Goal: Complete application form

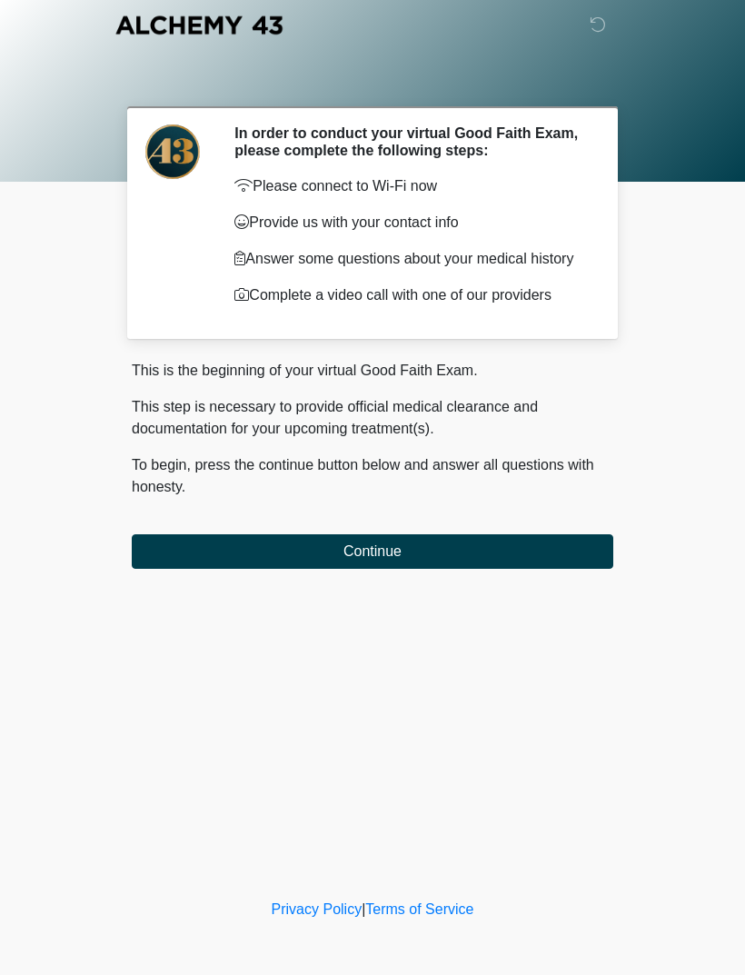
click at [215, 566] on button "Continue" at bounding box center [373, 551] width 482 height 35
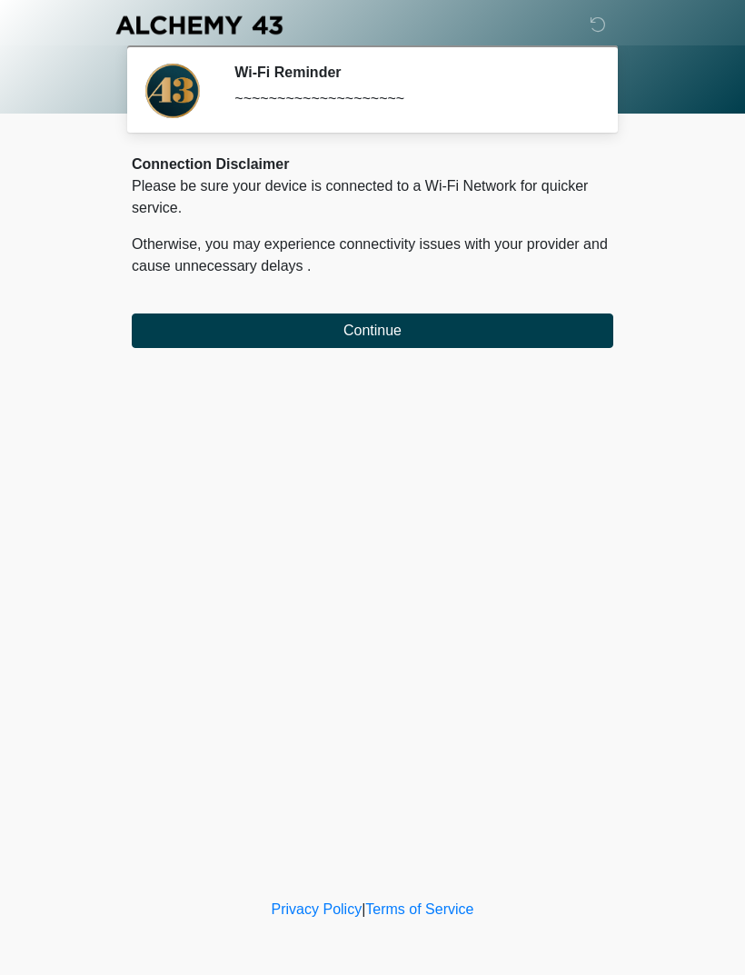
click at [401, 294] on div "Connection Disclaimer Please be sure your device is connected to a Wi-Fi Networ…" at bounding box center [373, 251] width 482 height 195
click at [373, 338] on button "Continue" at bounding box center [373, 331] width 482 height 35
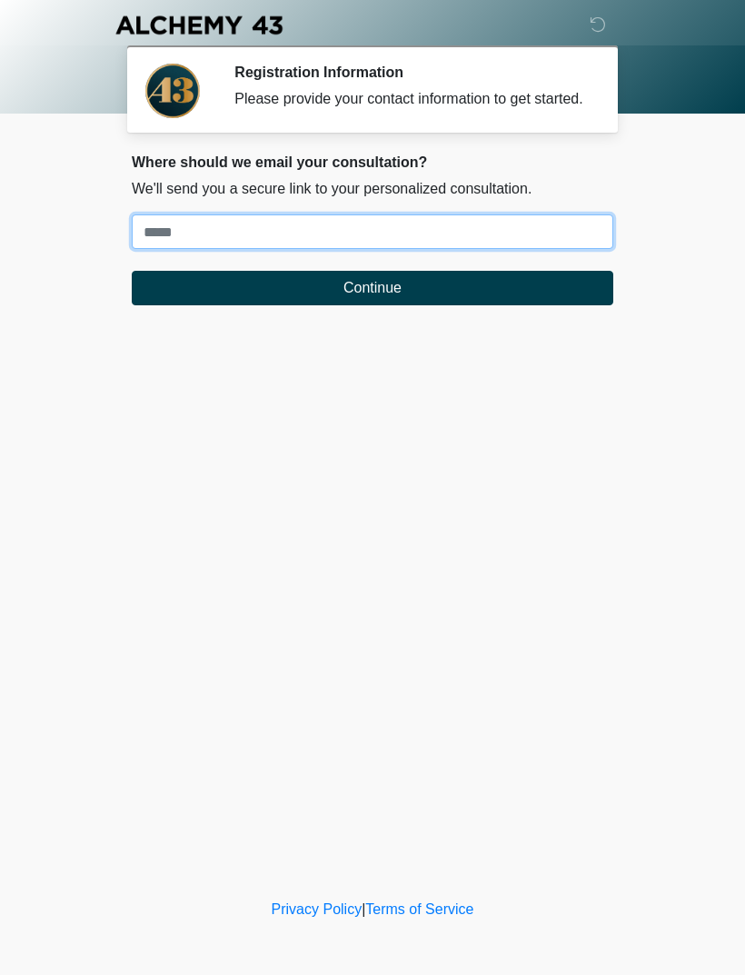
click at [200, 240] on input "Where should we email your treatment plan?" at bounding box center [373, 232] width 482 height 35
type input "**********"
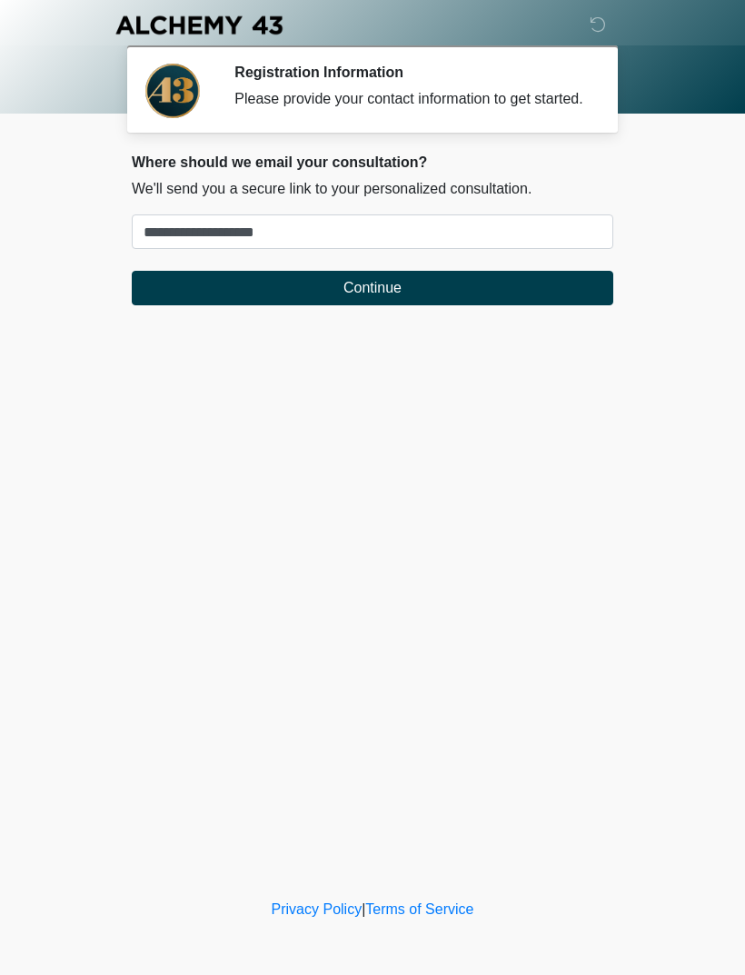
click at [280, 295] on button "Continue" at bounding box center [373, 288] width 482 height 35
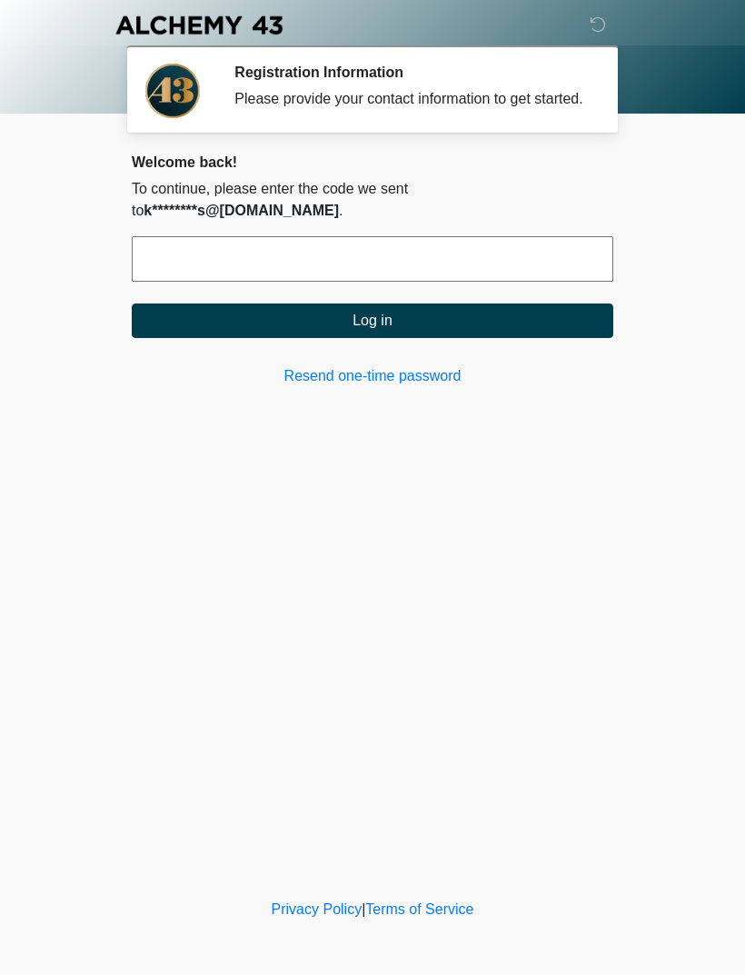
click at [179, 260] on input "text" at bounding box center [373, 258] width 482 height 45
type input "******"
click at [331, 305] on button "Log in" at bounding box center [373, 321] width 482 height 35
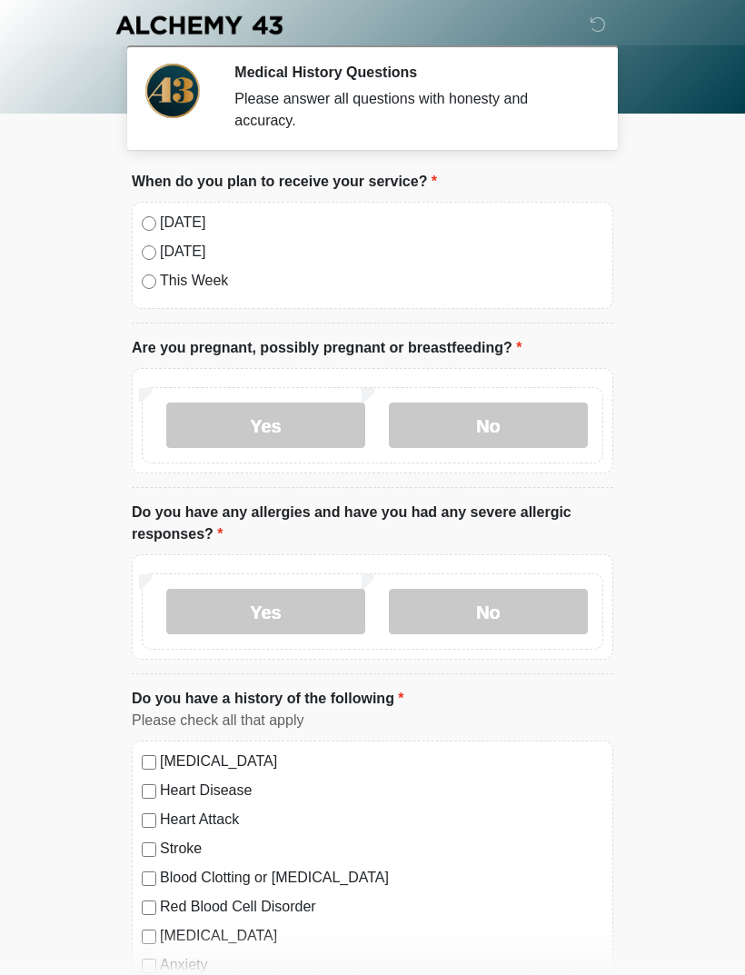
click at [460, 432] on label "No" at bounding box center [488, 425] width 199 height 45
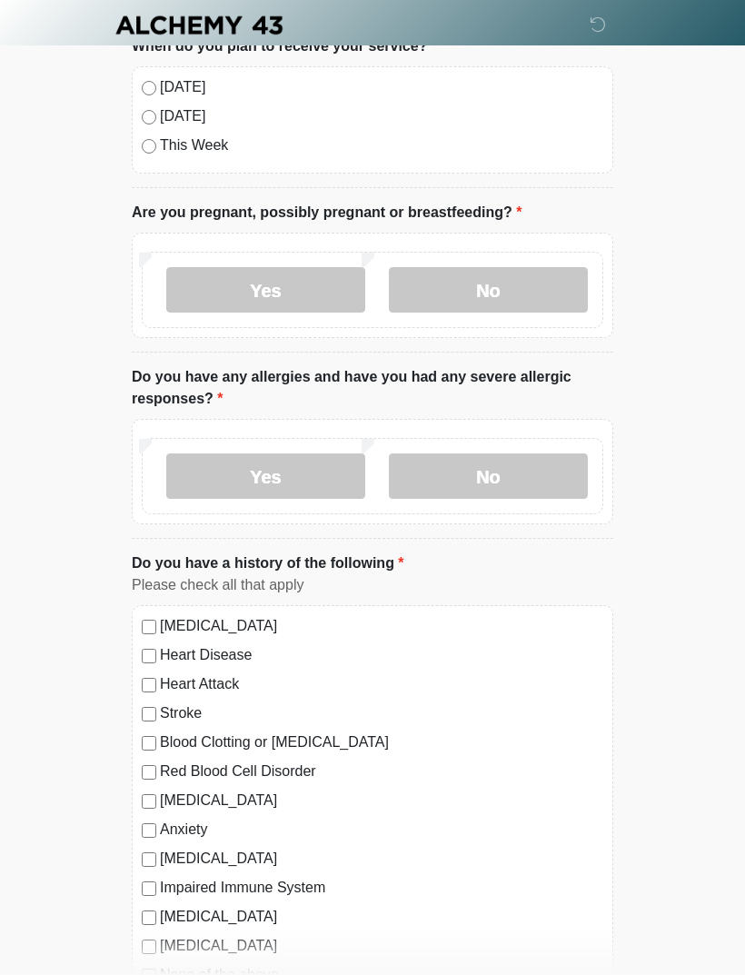
click at [487, 483] on label "No" at bounding box center [488, 476] width 199 height 45
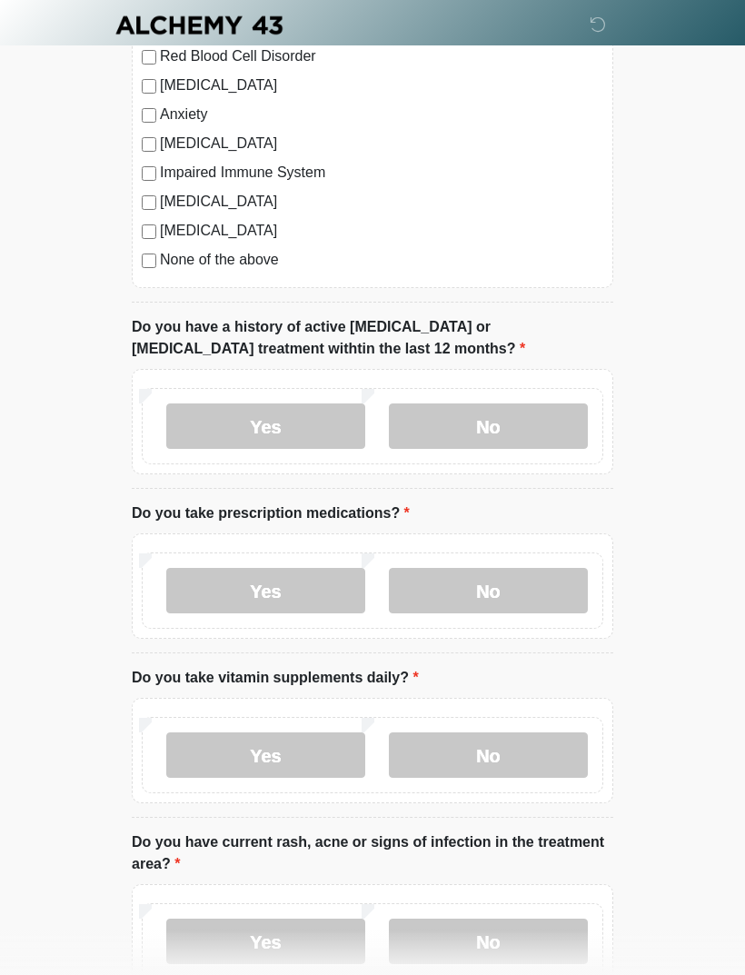
scroll to position [852, 0]
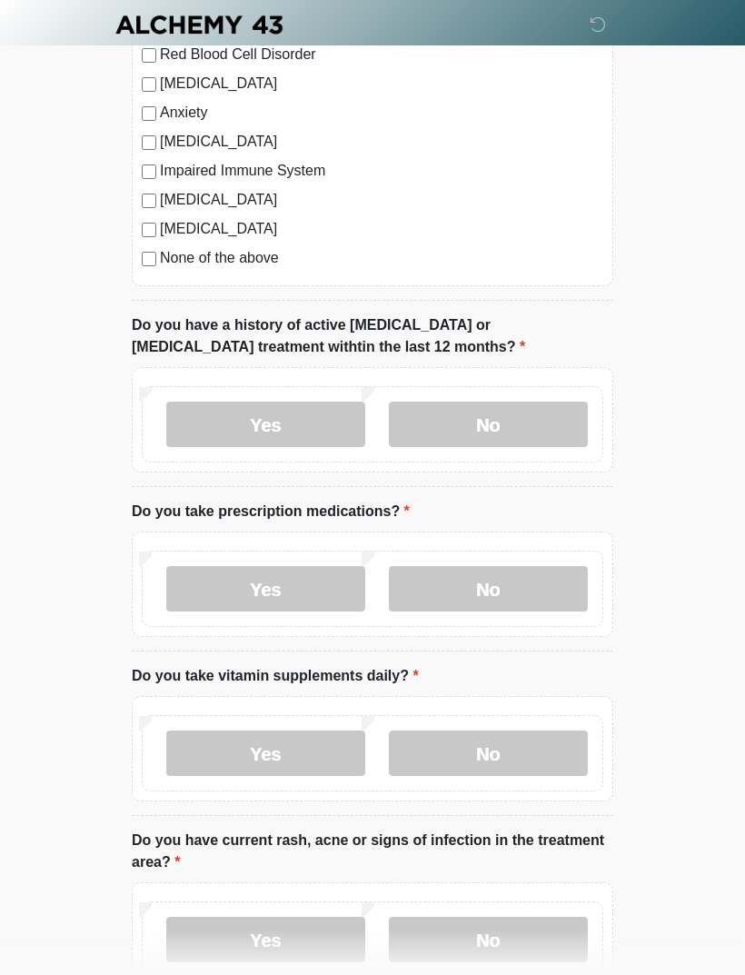
click at [479, 426] on label "No" at bounding box center [488, 425] width 199 height 45
click at [245, 584] on label "Yes" at bounding box center [265, 588] width 199 height 45
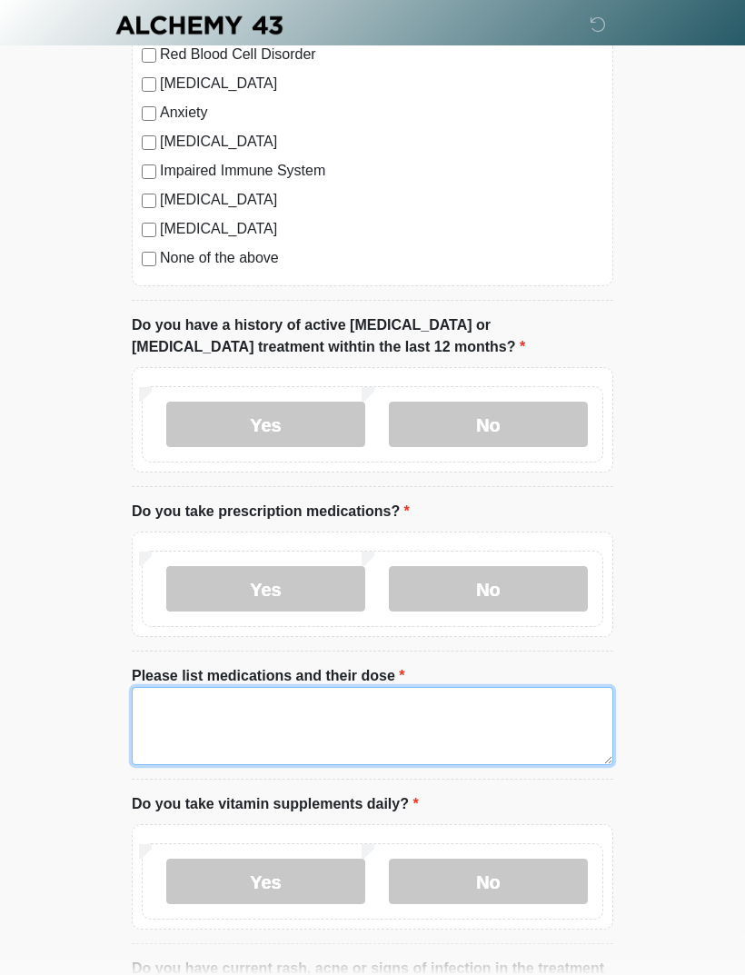
click at [215, 711] on textarea "Please list medications and their dose" at bounding box center [373, 726] width 482 height 78
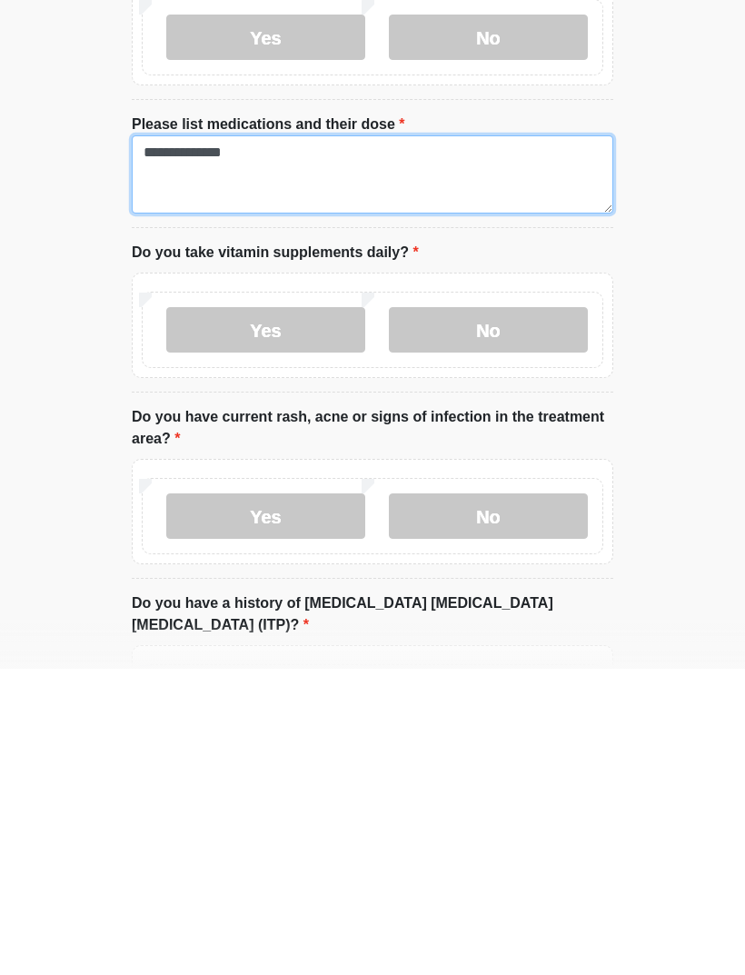
scroll to position [1106, 0]
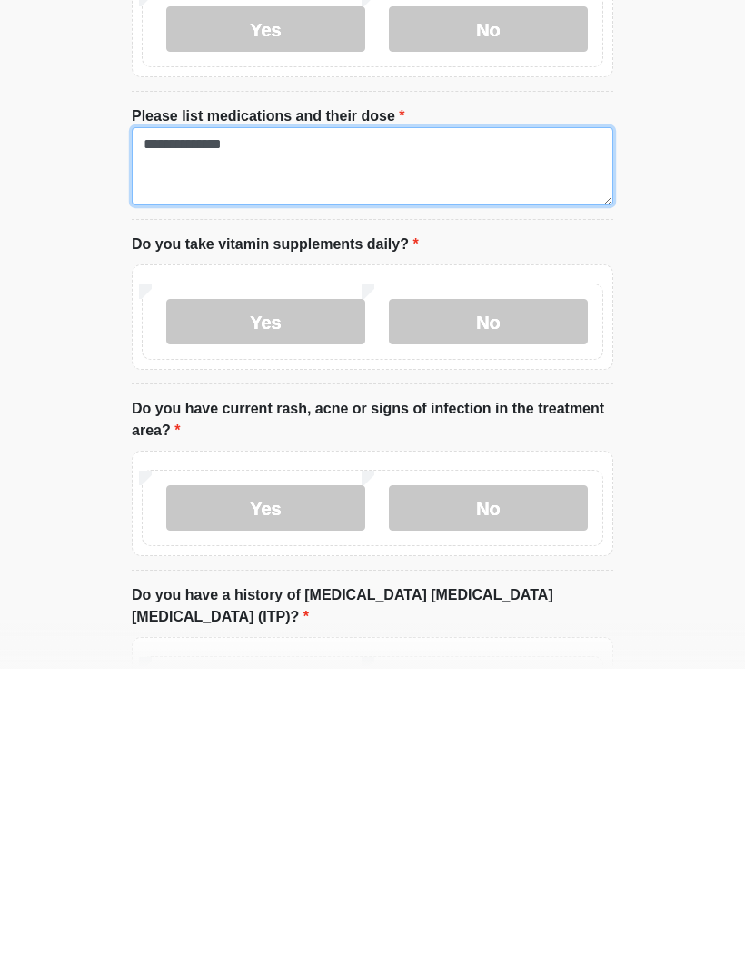
type textarea "**********"
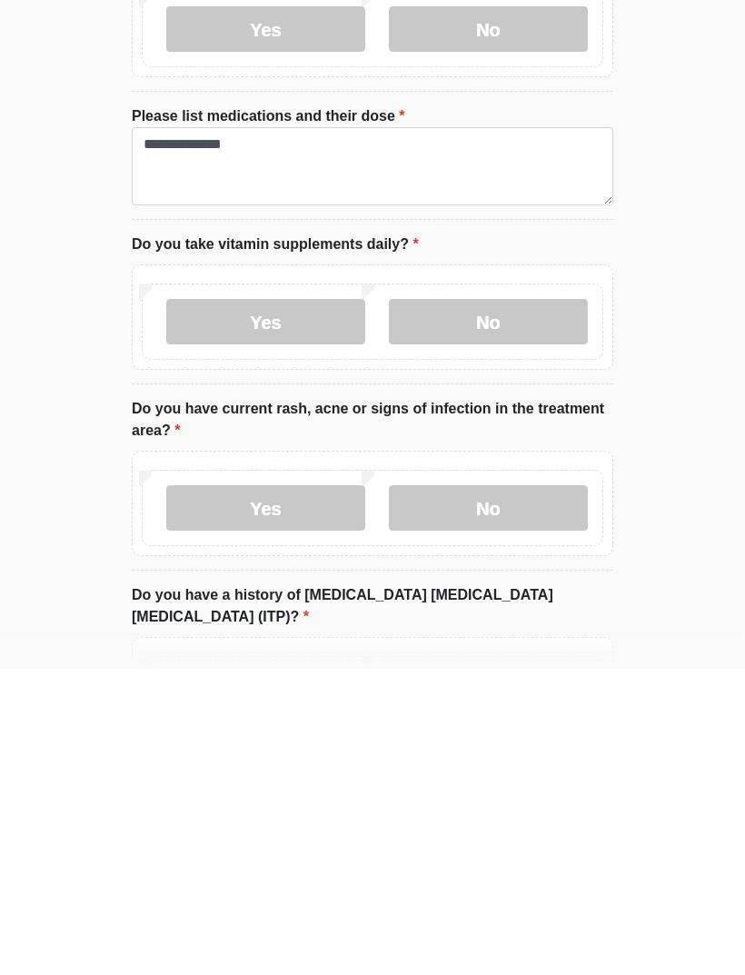
click at [245, 605] on label "Yes" at bounding box center [265, 627] width 199 height 45
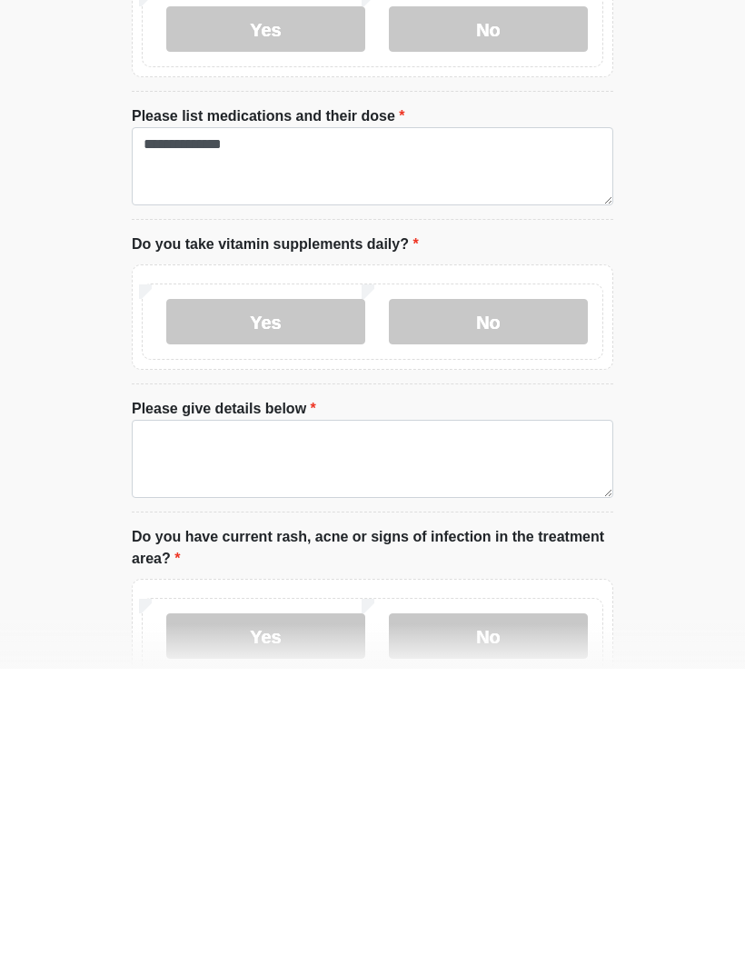
scroll to position [1413, 0]
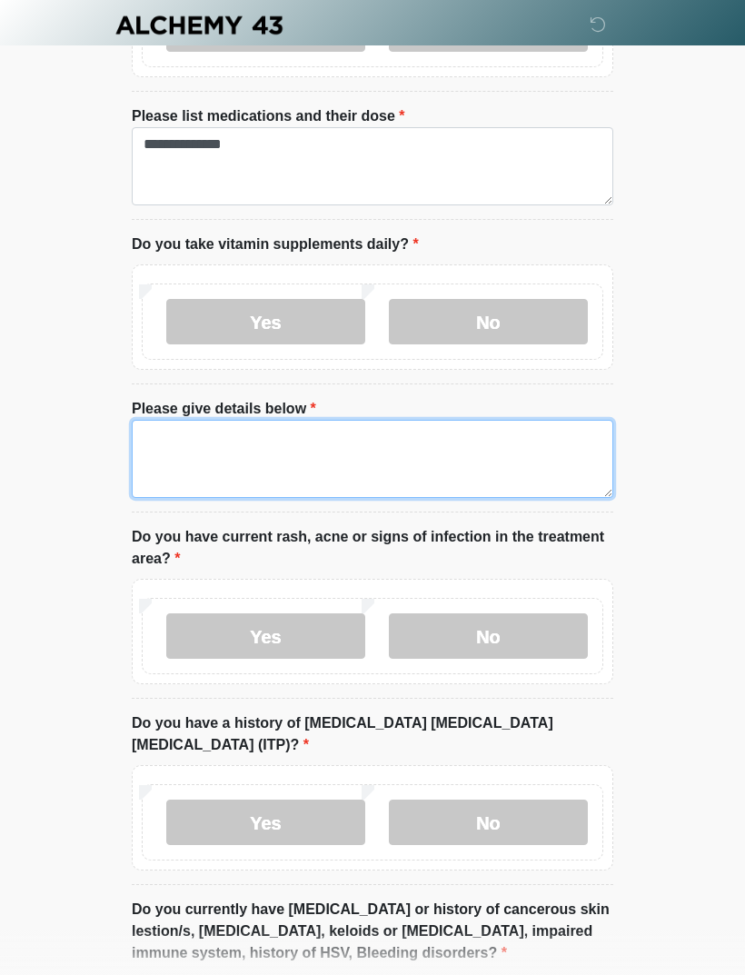
click at [200, 442] on textarea "Please give details below" at bounding box center [373, 459] width 482 height 78
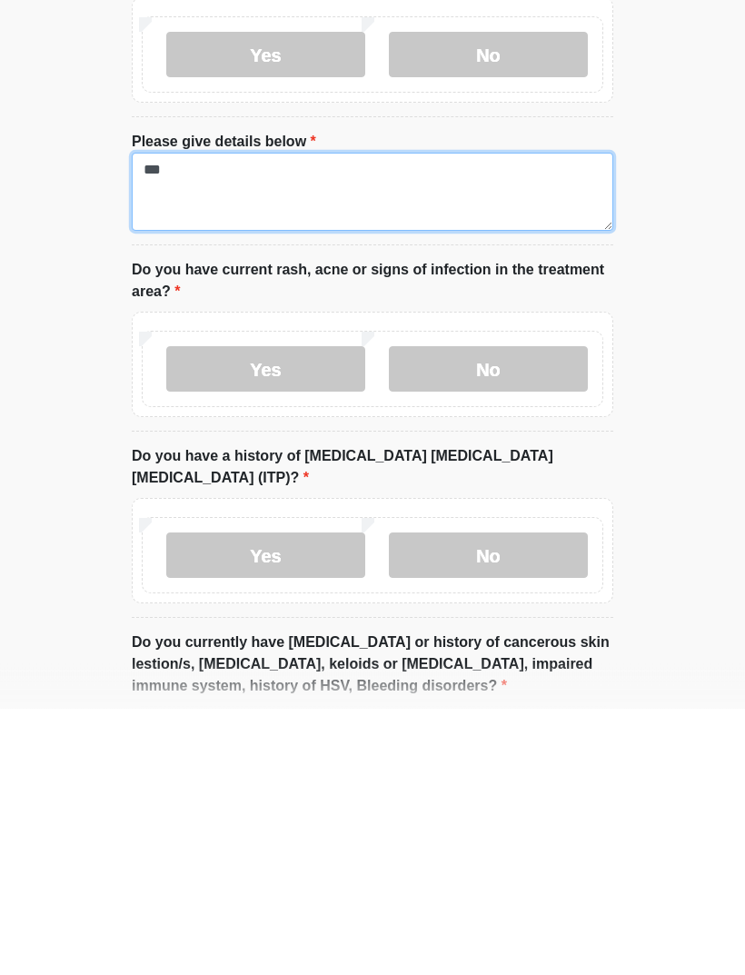
type textarea "***"
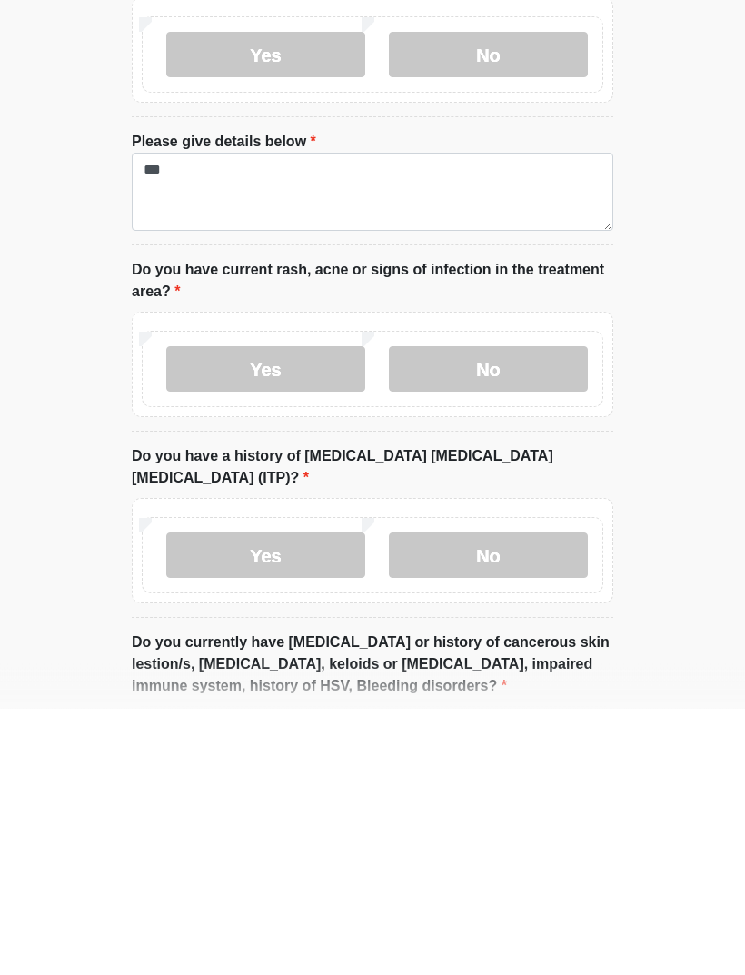
click at [443, 614] on label "No" at bounding box center [488, 636] width 199 height 45
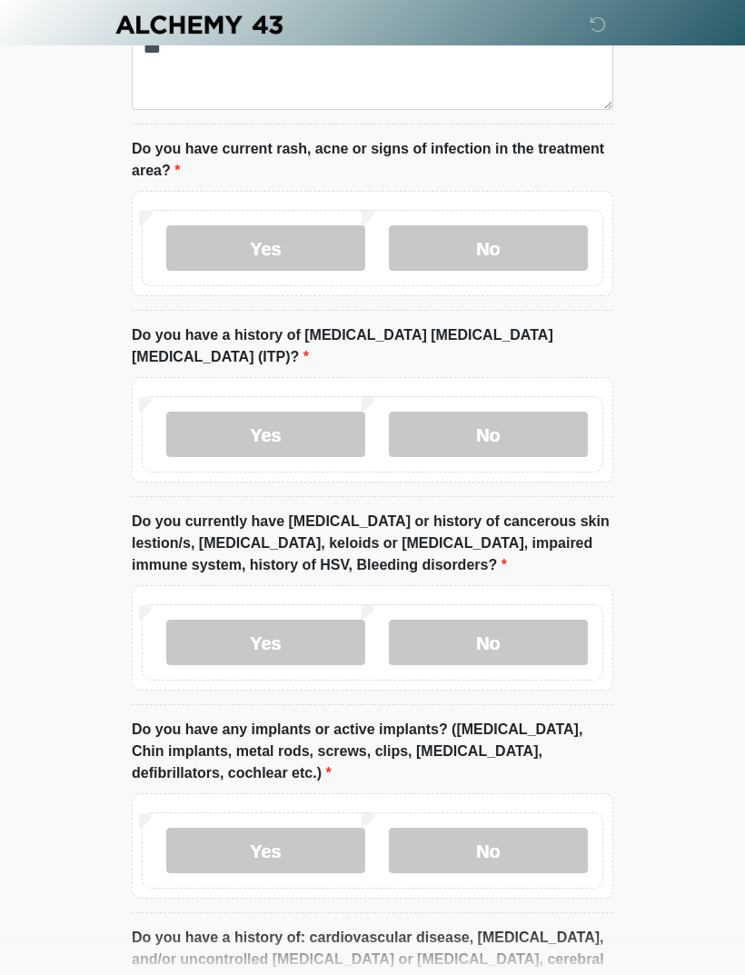
click at [476, 413] on label "No" at bounding box center [488, 435] width 199 height 45
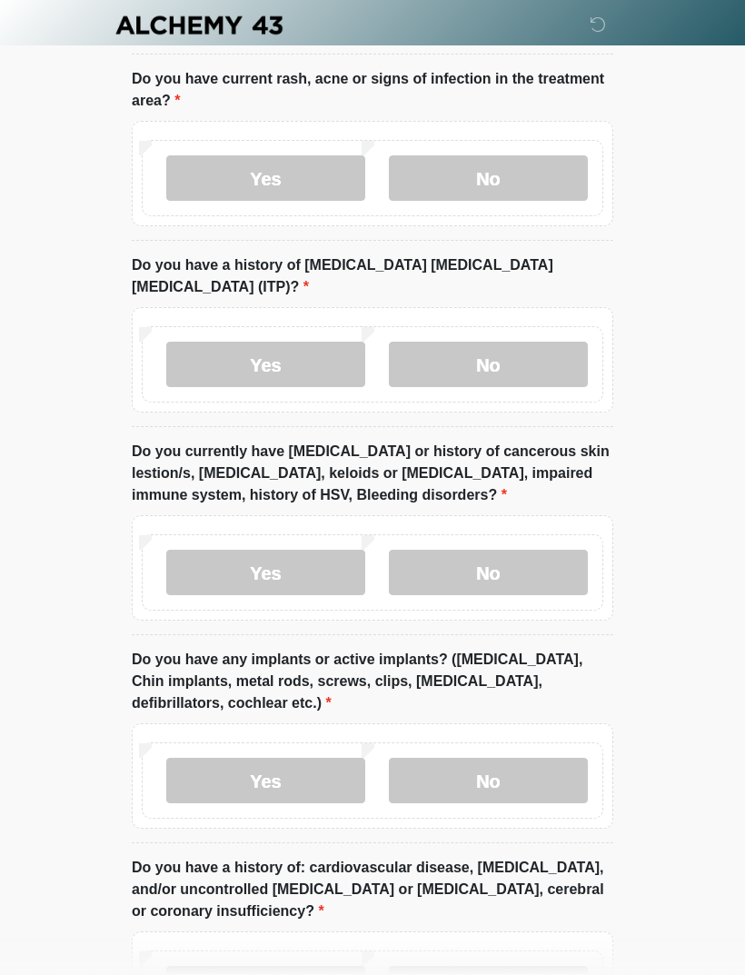
scroll to position [1877, 0]
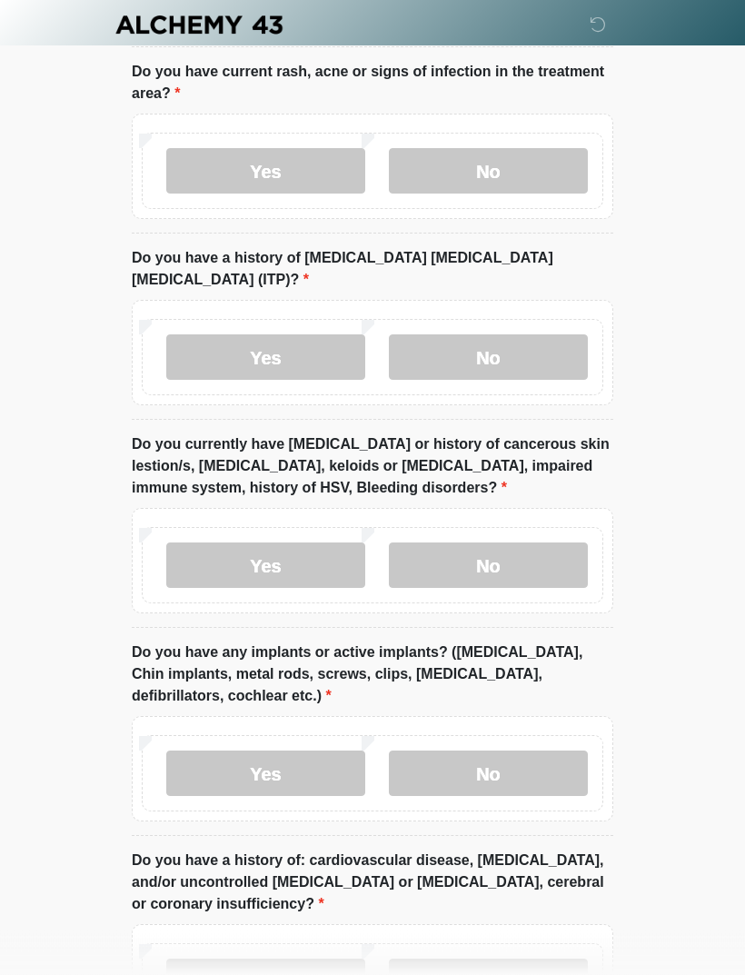
click at [454, 544] on label "No" at bounding box center [488, 566] width 199 height 45
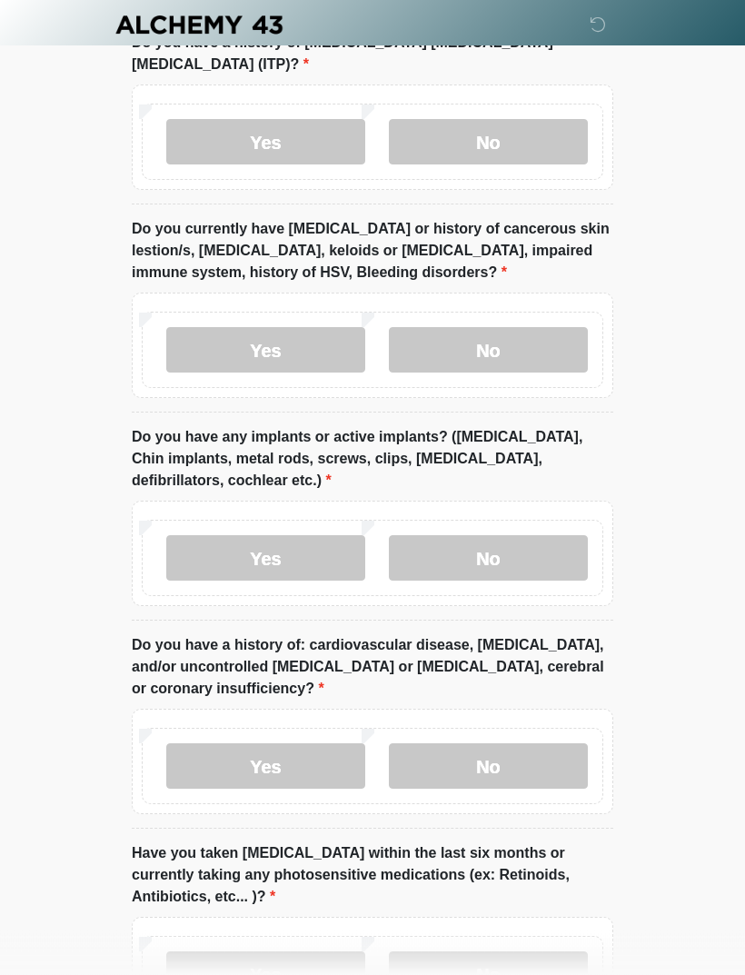
scroll to position [2093, 0]
click at [470, 535] on label "No" at bounding box center [488, 557] width 199 height 45
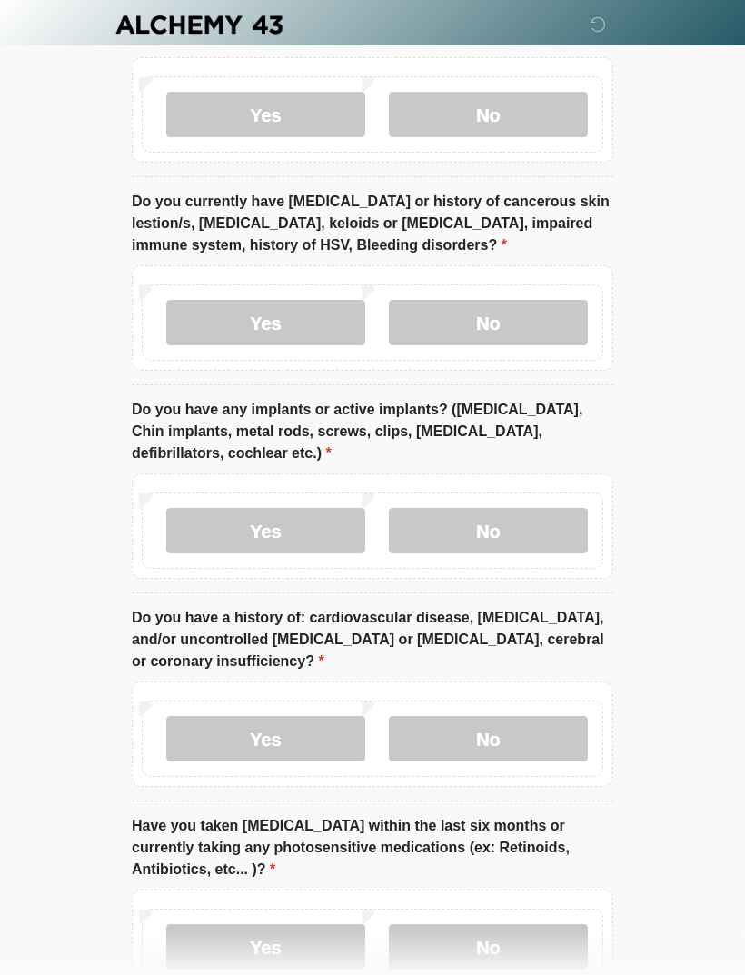
scroll to position [2216, 0]
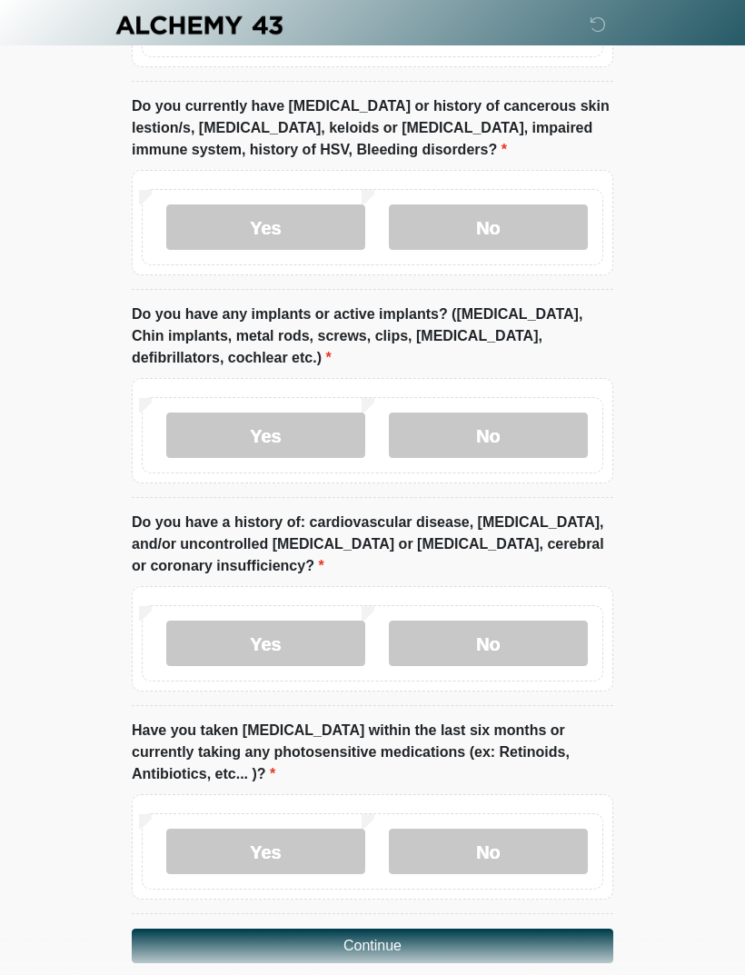
click at [484, 621] on label "No" at bounding box center [488, 643] width 199 height 45
click at [474, 830] on label "No" at bounding box center [488, 851] width 199 height 45
click at [376, 929] on button "Continue" at bounding box center [373, 946] width 482 height 35
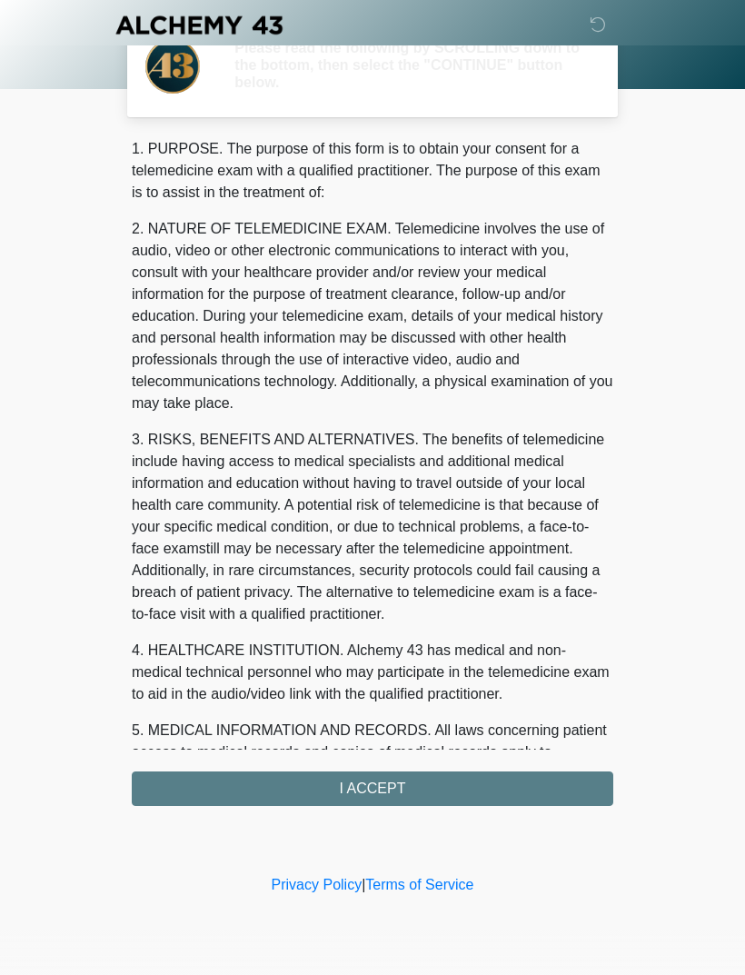
scroll to position [0, 0]
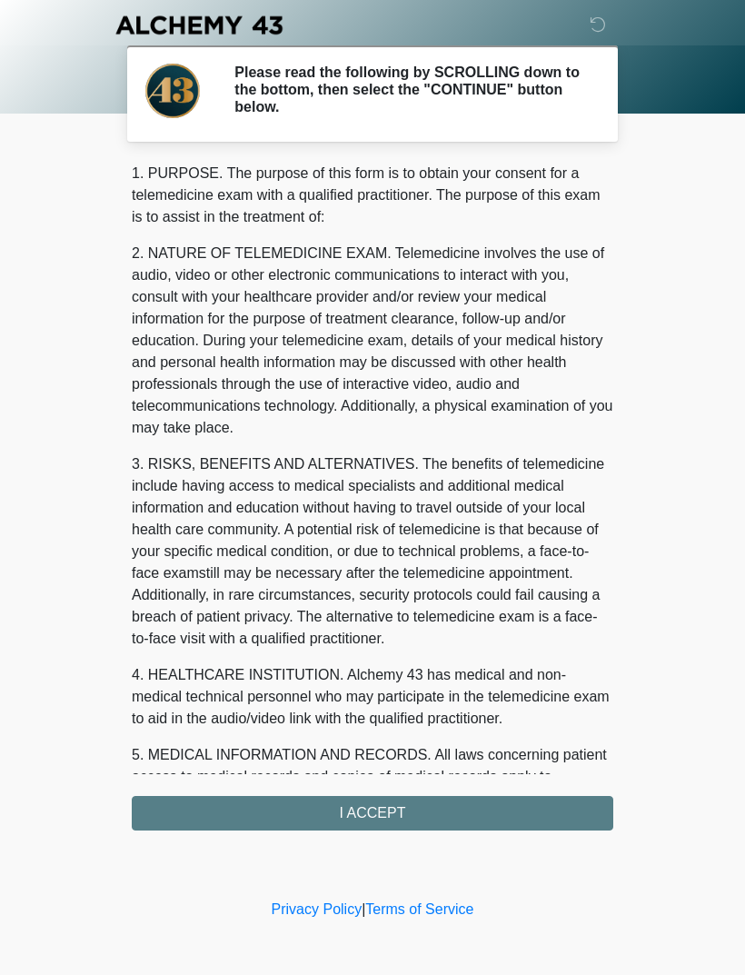
click at [302, 817] on div "1. PURPOSE. The purpose of this form is to obtain your consent for a telemedici…" at bounding box center [373, 497] width 482 height 668
click at [339, 801] on div "1. PURPOSE. The purpose of this form is to obtain your consent for a telemedici…" at bounding box center [373, 497] width 482 height 668
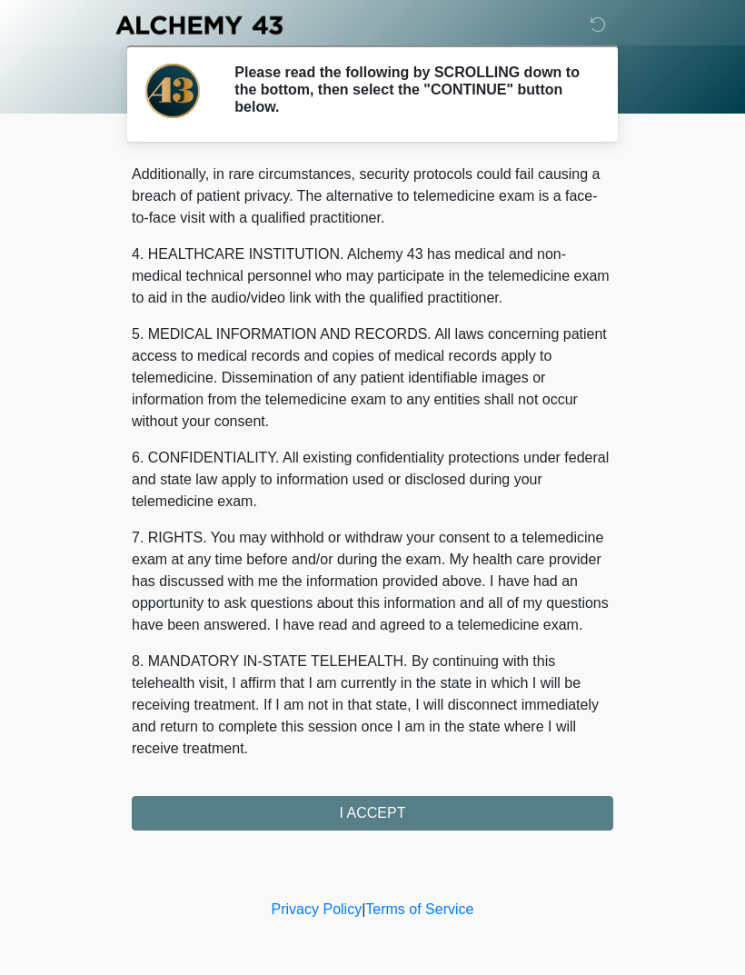
click at [346, 820] on div "1. PURPOSE. The purpose of this form is to obtain your consent for a telemedici…" at bounding box center [373, 497] width 482 height 668
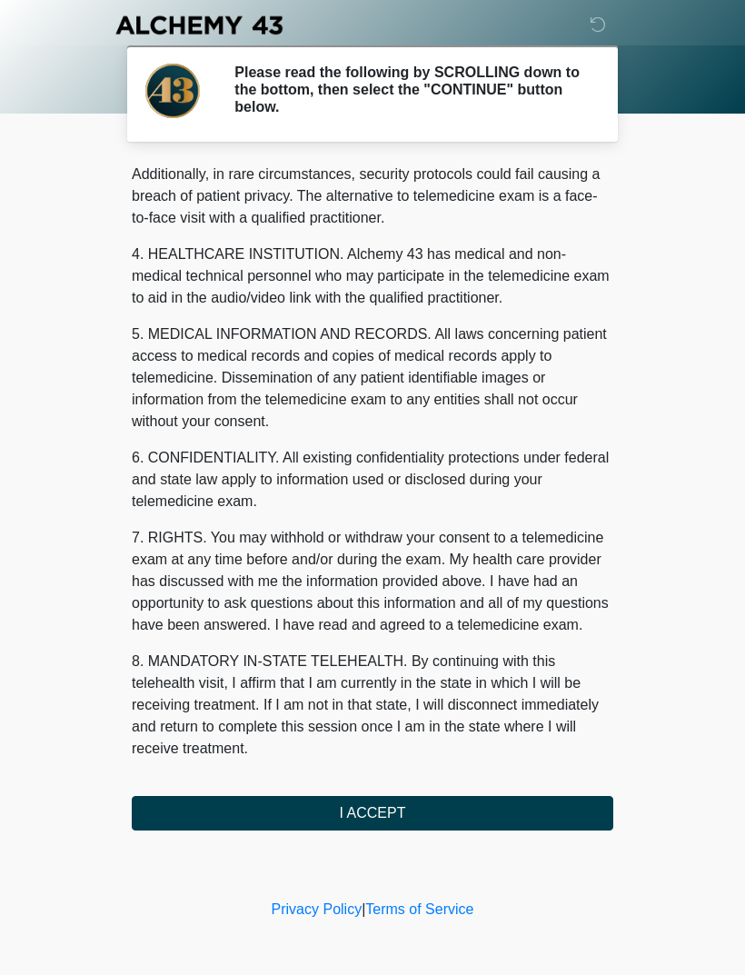
click at [346, 811] on button "I ACCEPT" at bounding box center [373, 813] width 482 height 35
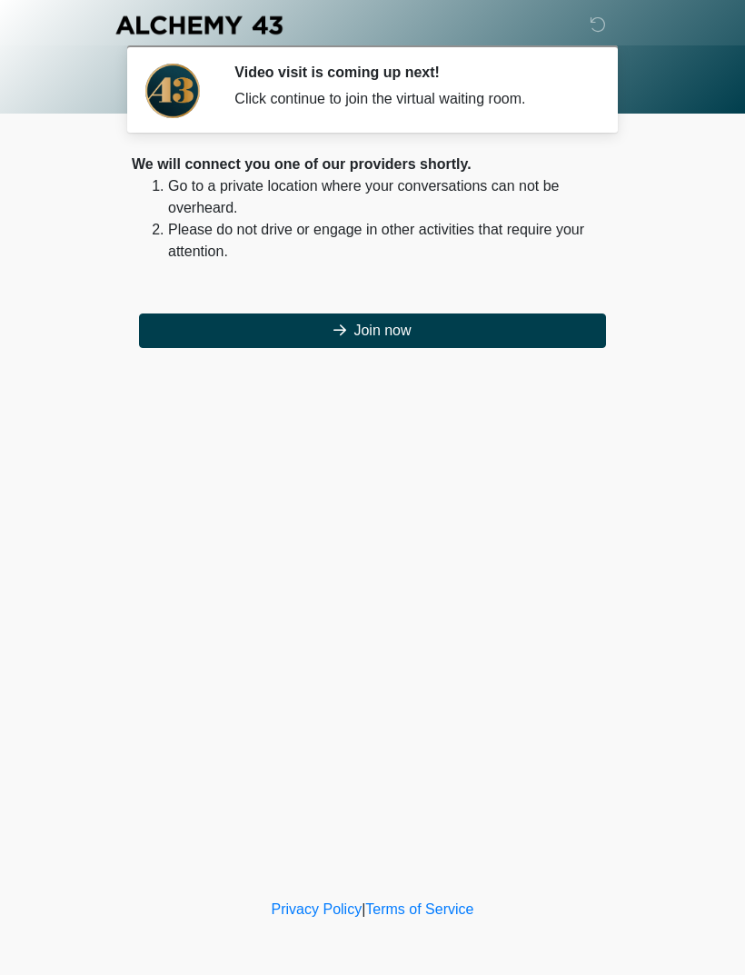
click at [363, 325] on button "Join now" at bounding box center [372, 331] width 467 height 35
